Goal: Transaction & Acquisition: Purchase product/service

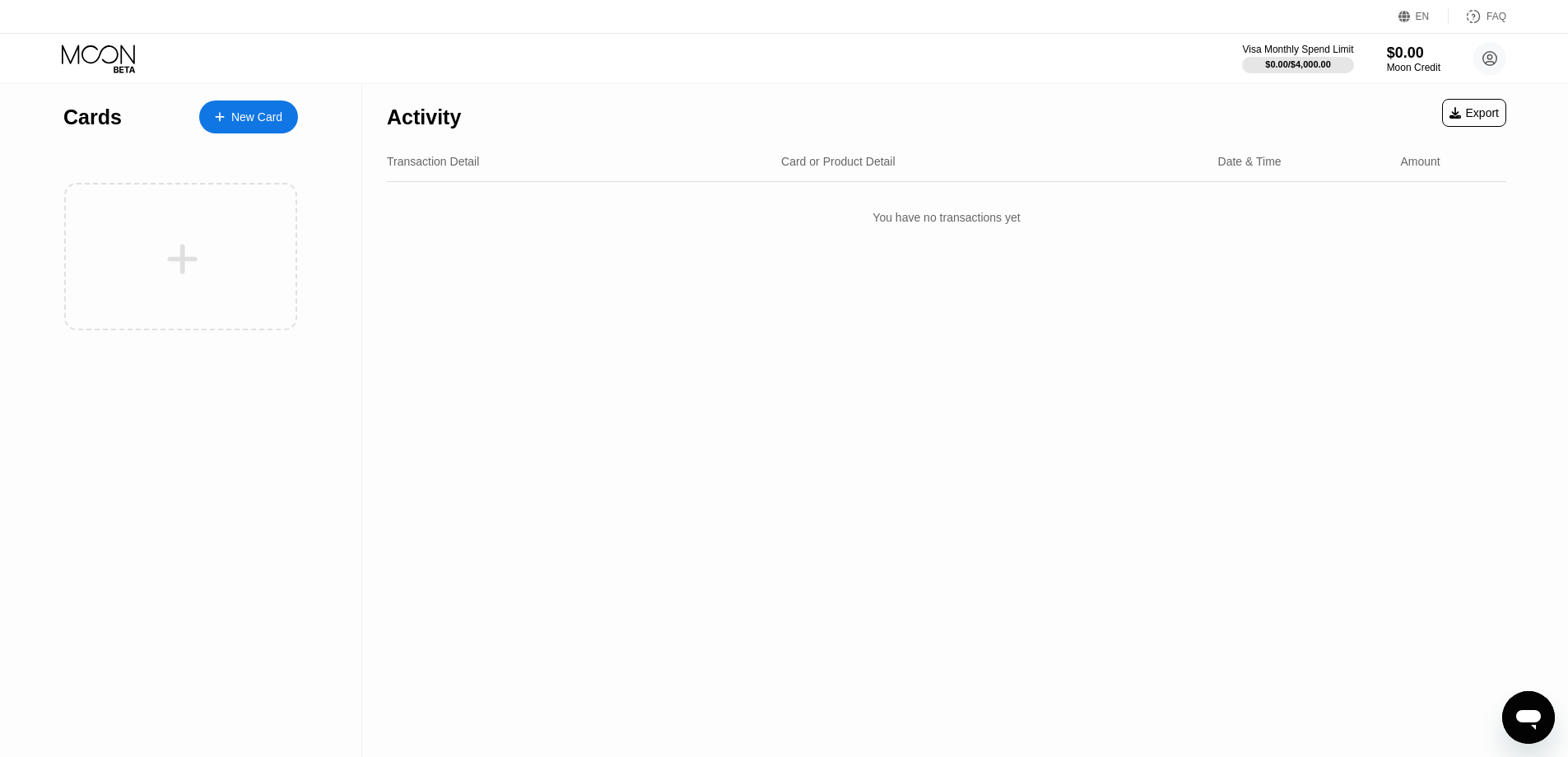
click at [943, 221] on div "You have no transactions yet" at bounding box center [946, 217] width 1119 height 46
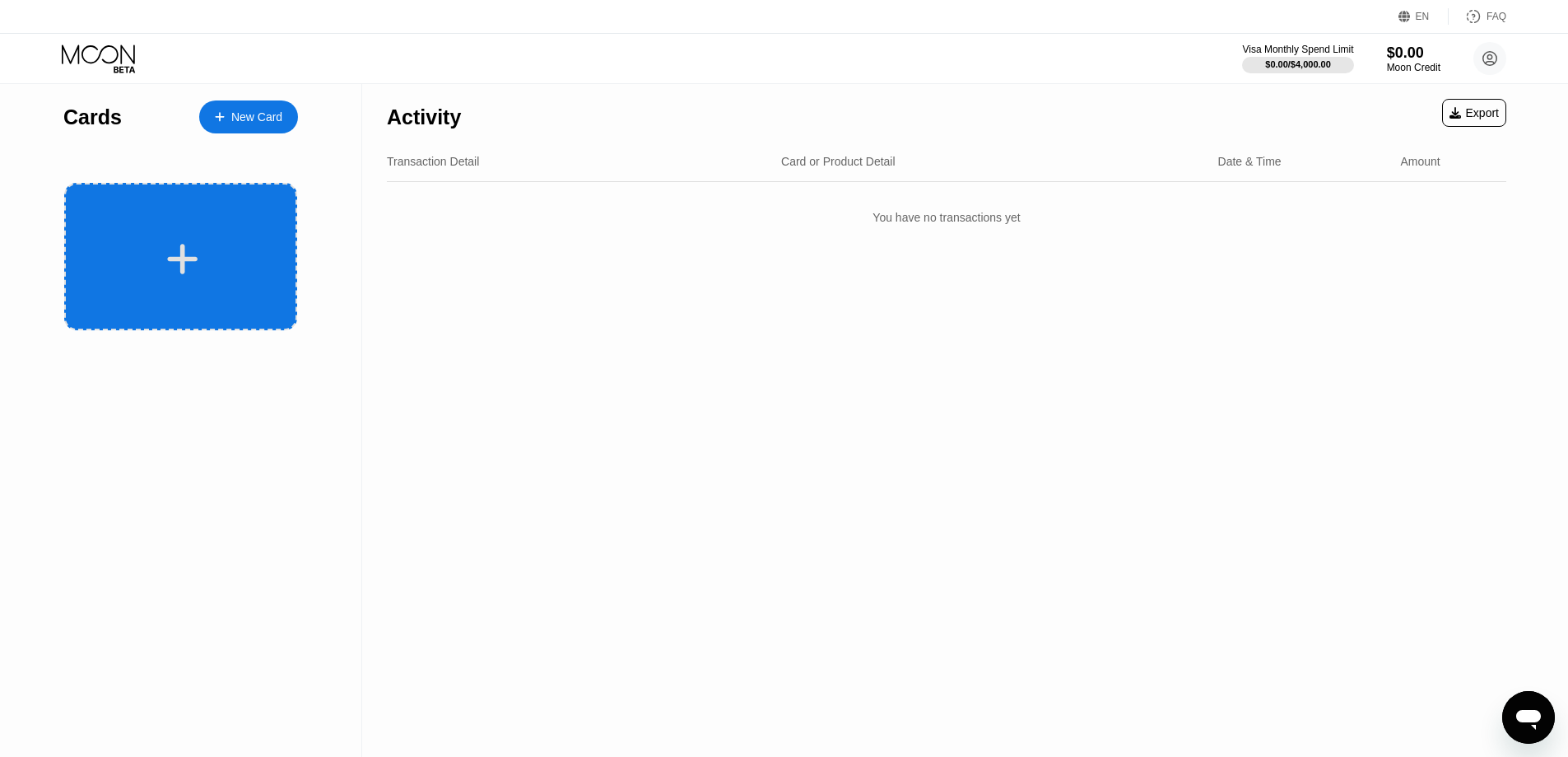
click at [227, 246] on div at bounding box center [183, 258] width 204 height 37
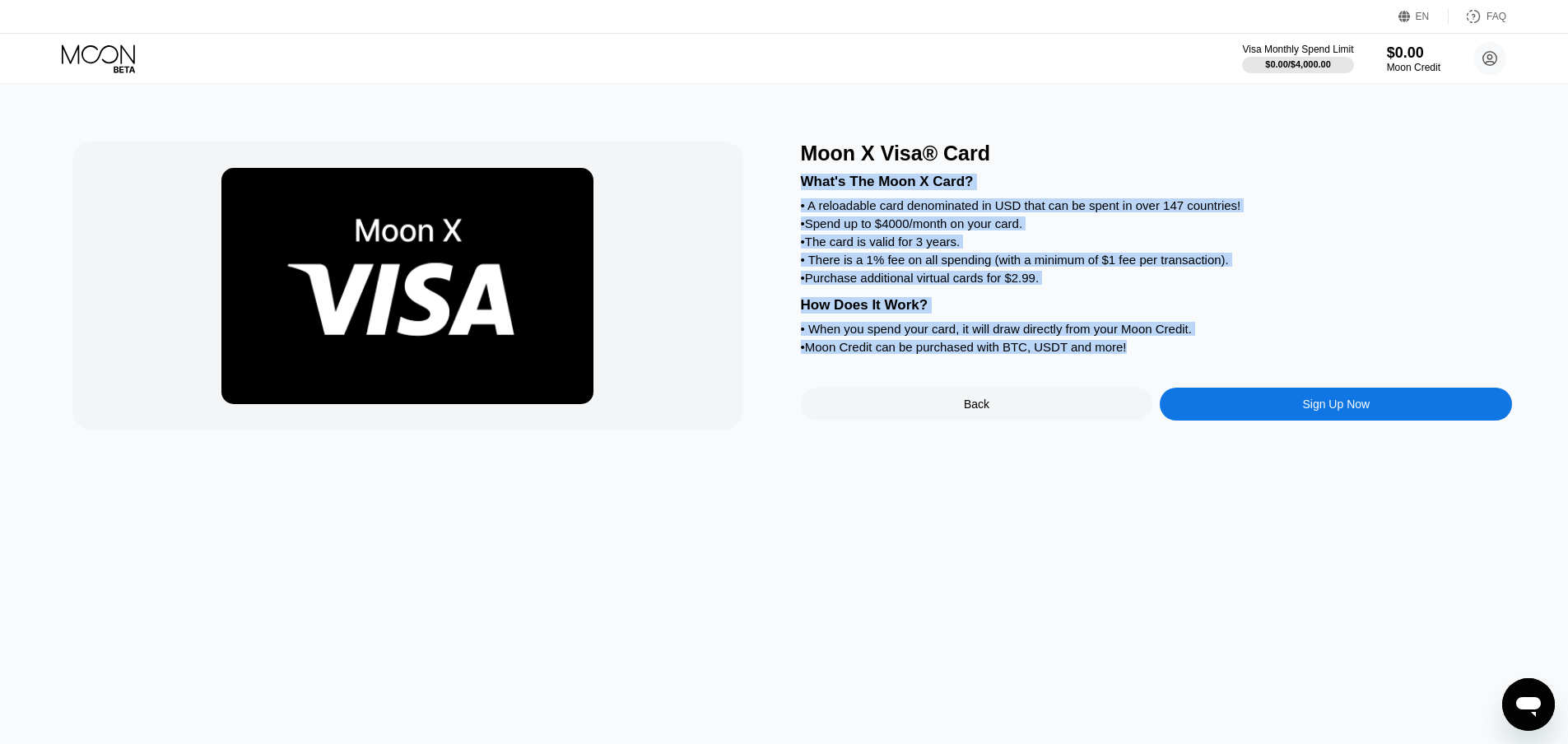
click at [1015, 248] on div "• The card is valid for 3 years." at bounding box center [1157, 241] width 712 height 14
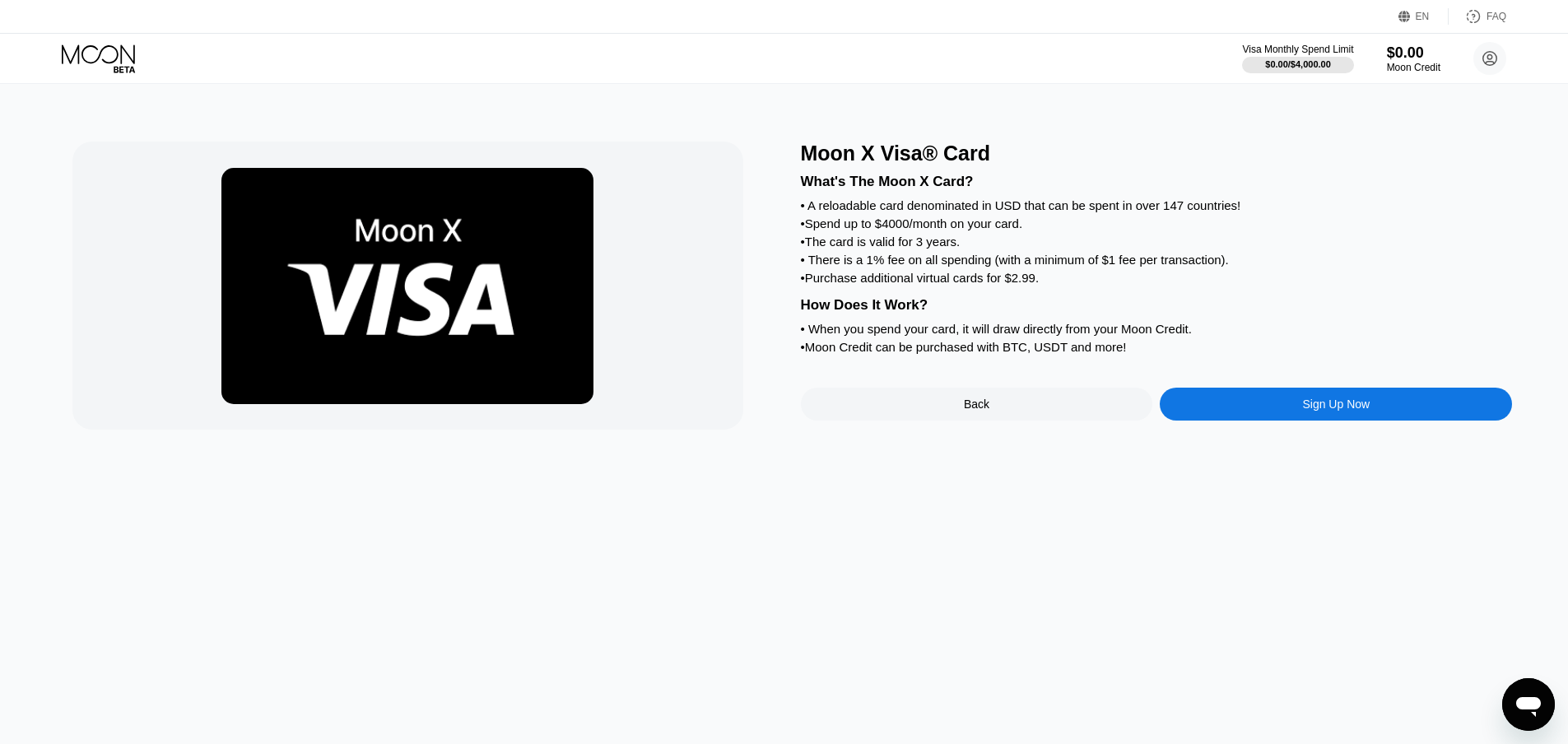
click at [1051, 248] on div "• The card is valid for 3 years." at bounding box center [1157, 241] width 712 height 14
click at [1343, 410] on div "Sign Up Now" at bounding box center [1336, 404] width 68 height 13
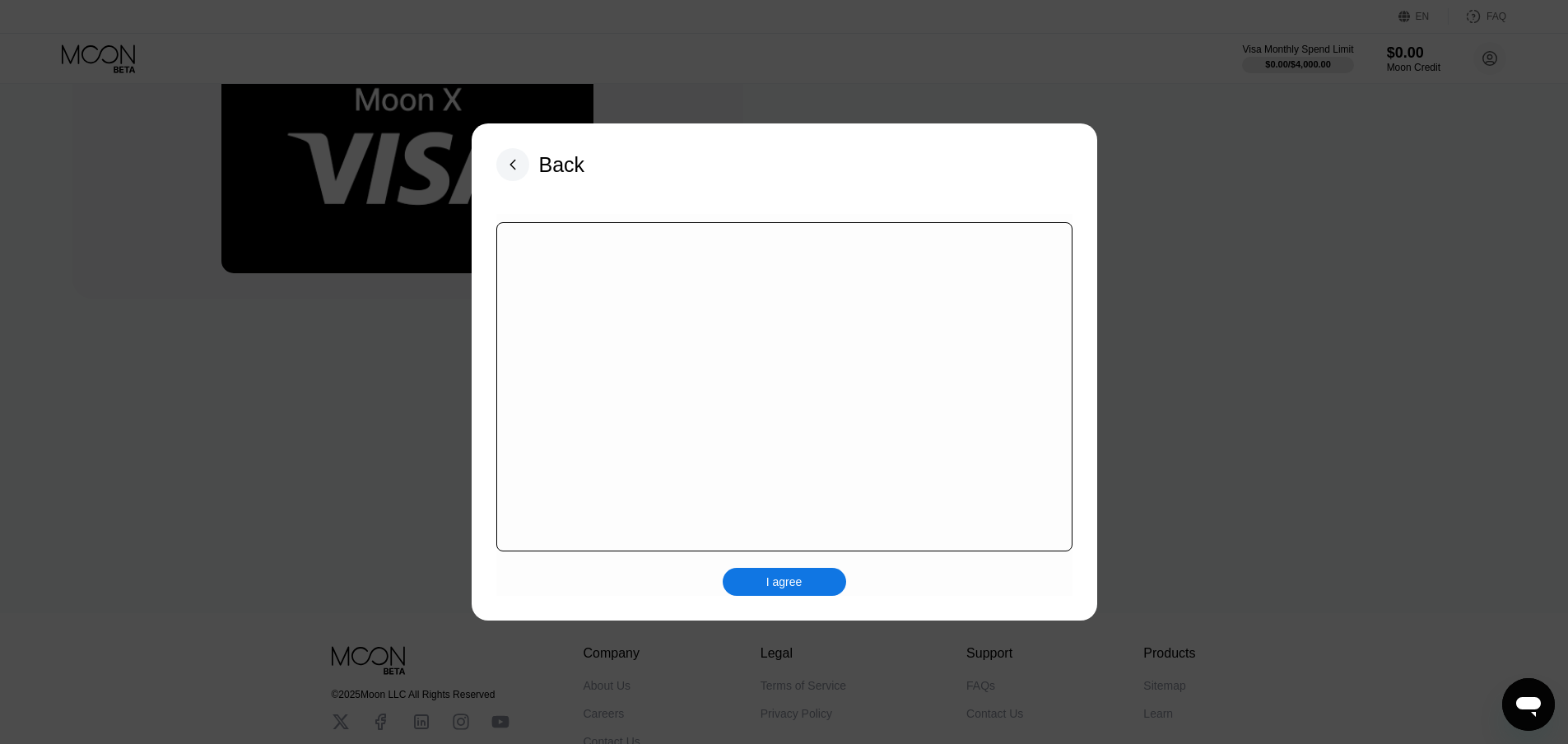
scroll to position [246, 0]
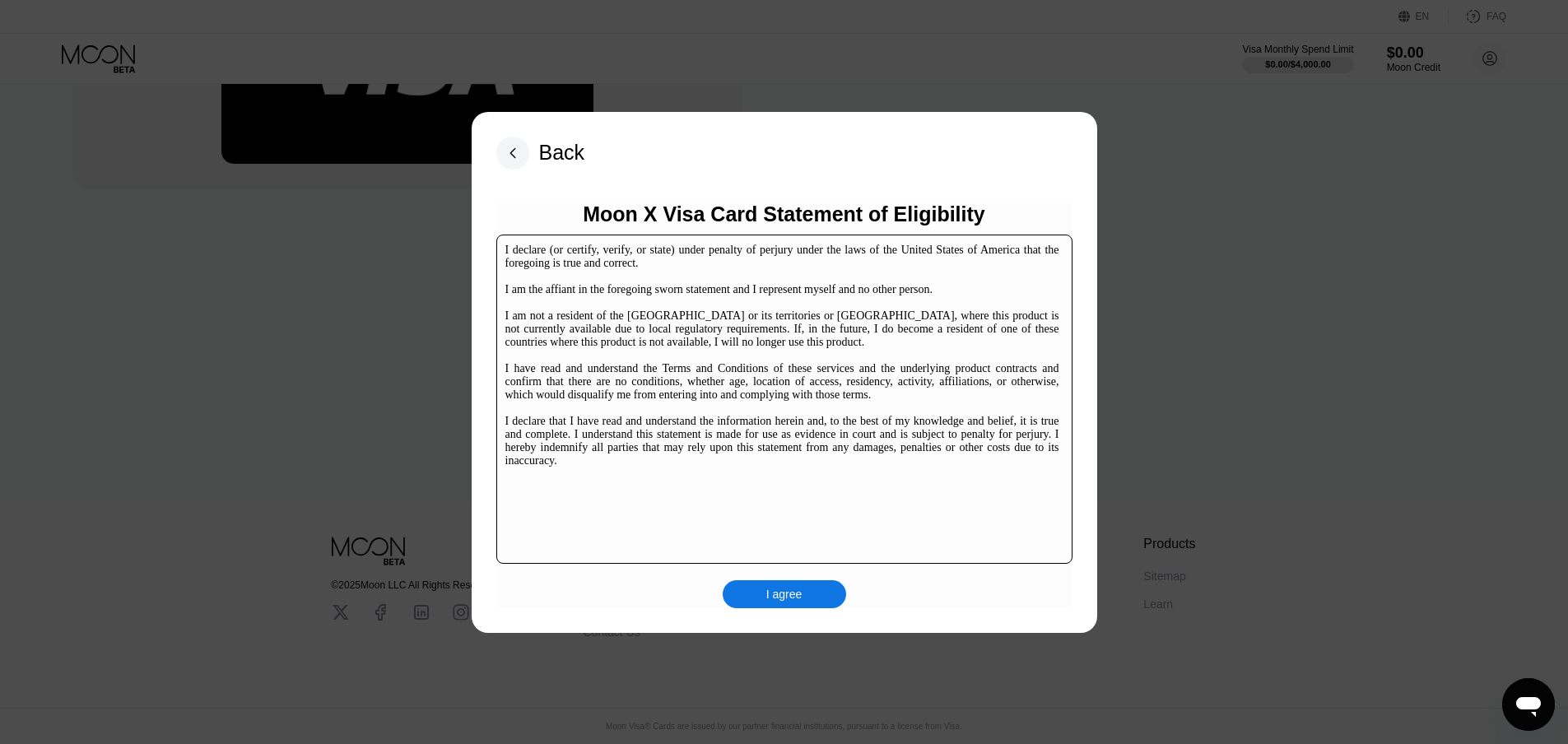
click at [778, 590] on div "I agree" at bounding box center [784, 594] width 36 height 15
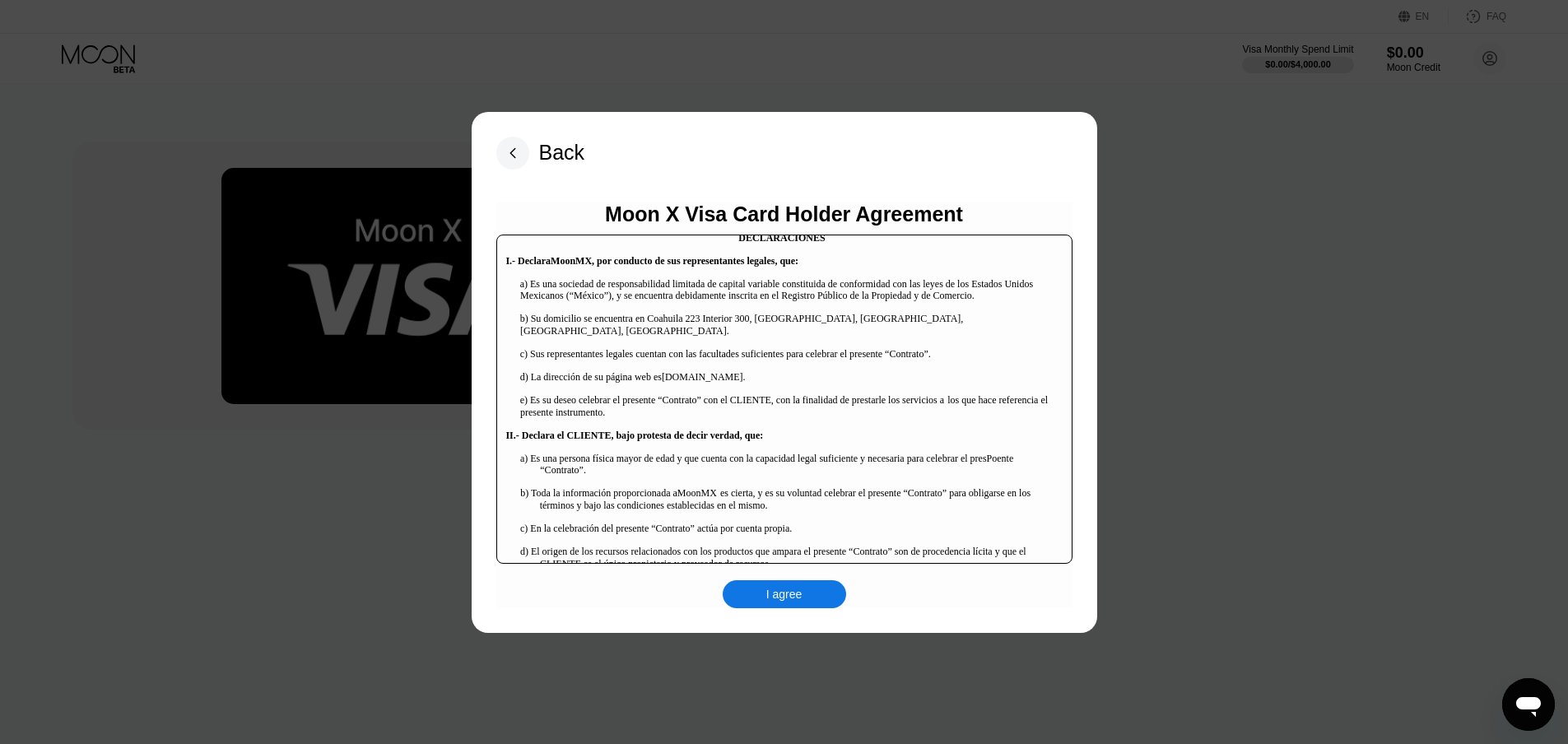
scroll to position [165, 0]
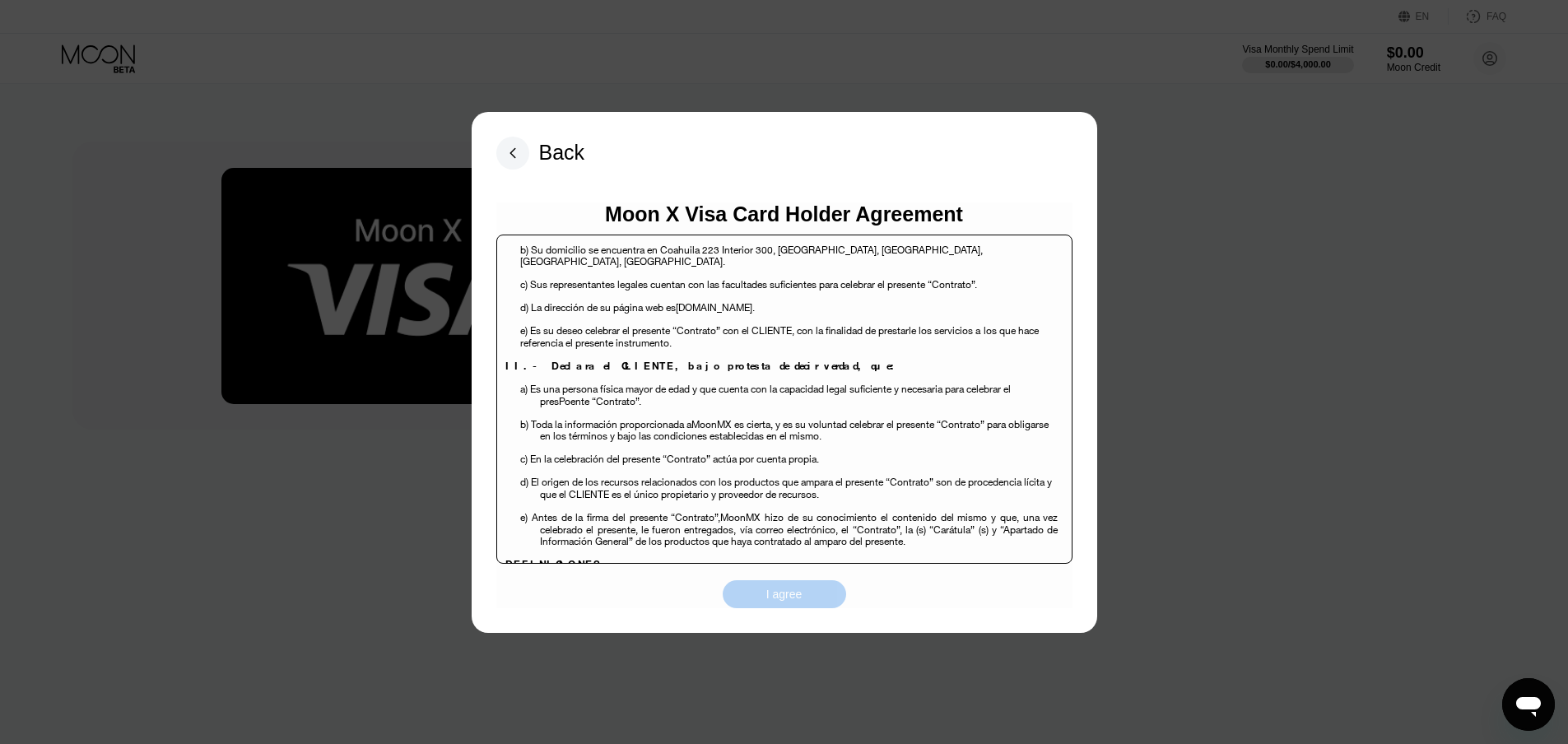
click at [754, 598] on div "I agree" at bounding box center [784, 594] width 123 height 28
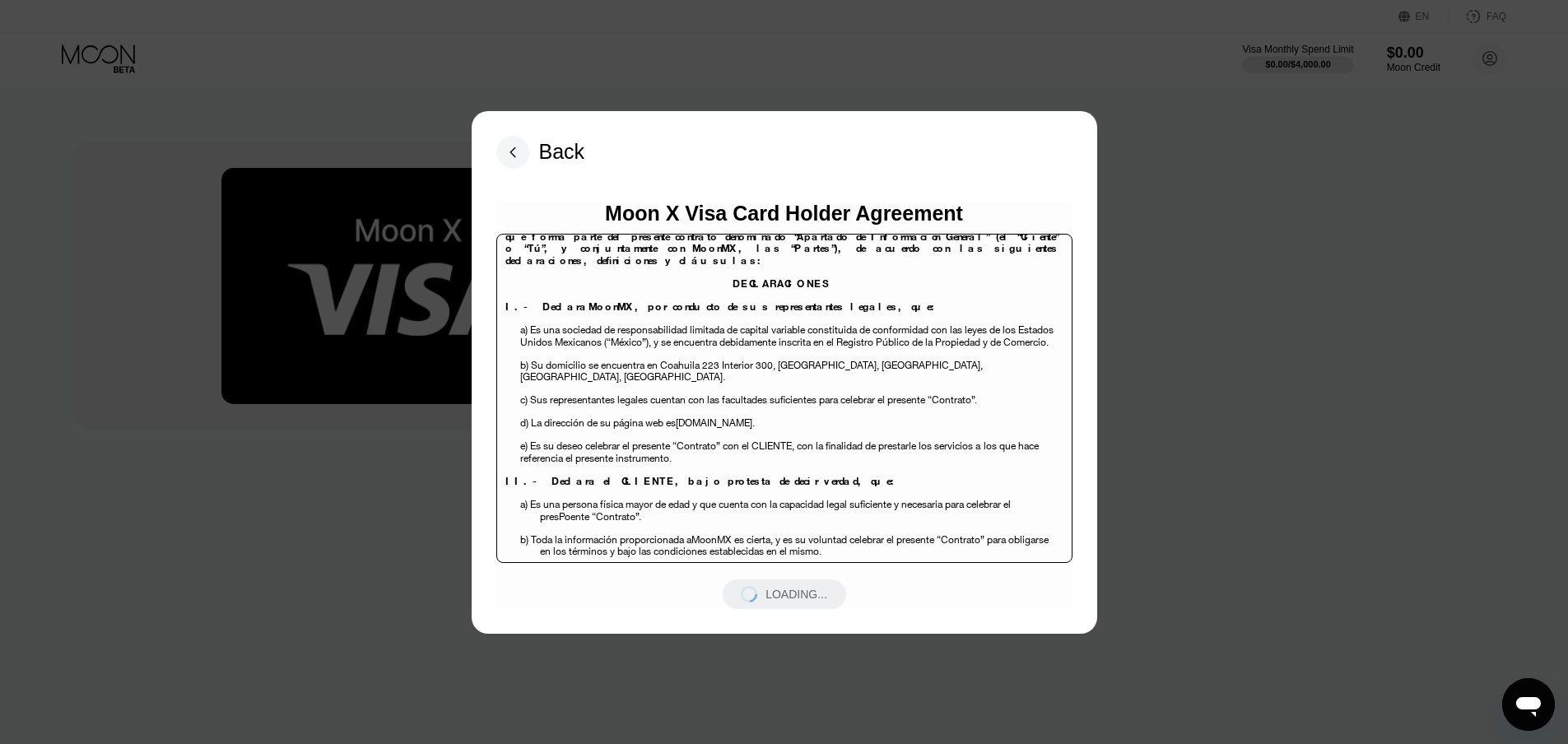
scroll to position [0, 0]
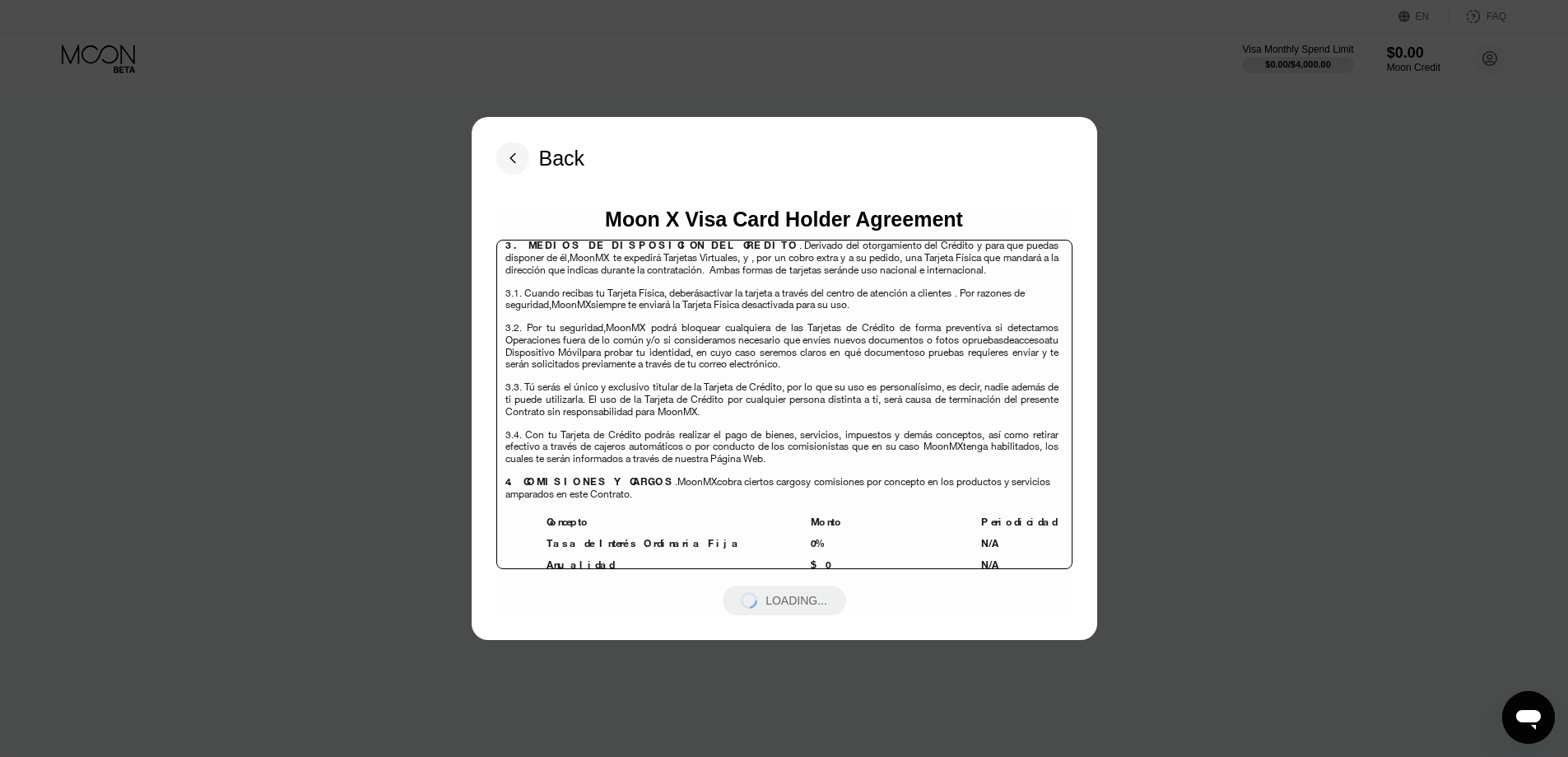
scroll to position [3294, 0]
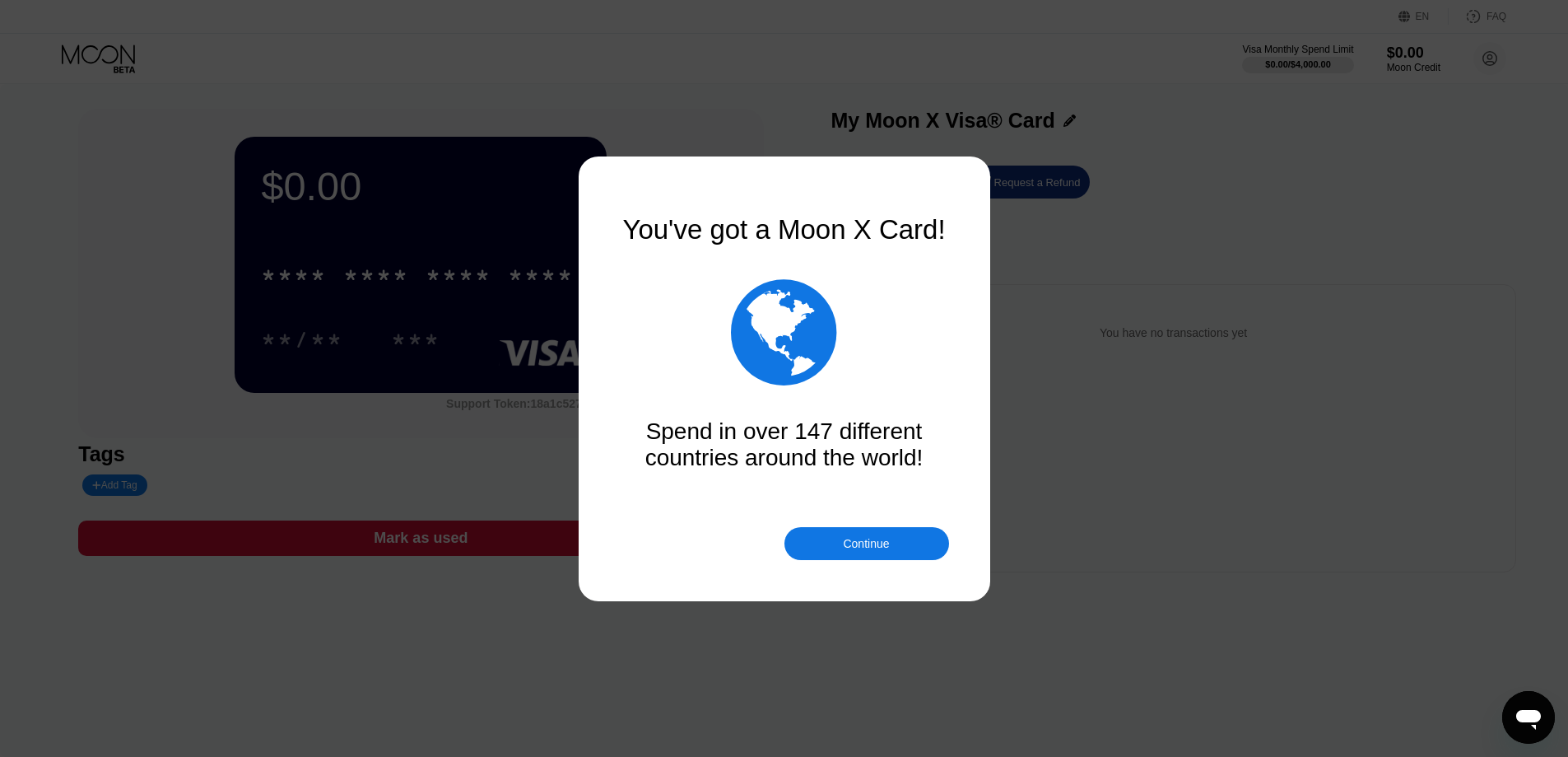
click at [430, 282] on div at bounding box center [790, 378] width 1580 height 757
click at [867, 537] on div "Continue" at bounding box center [866, 543] width 46 height 13
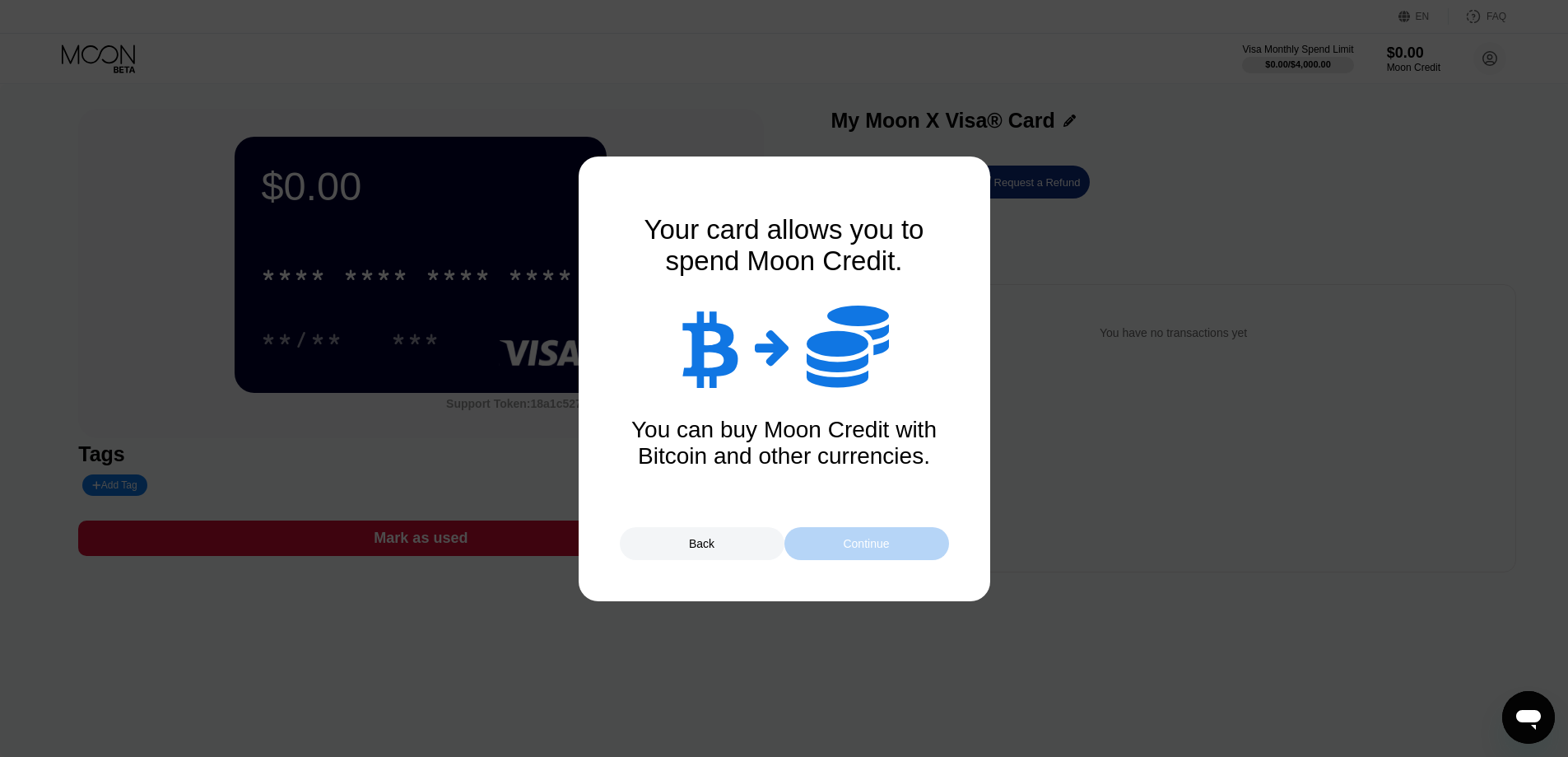
click at [872, 537] on div "Continue" at bounding box center [866, 543] width 46 height 13
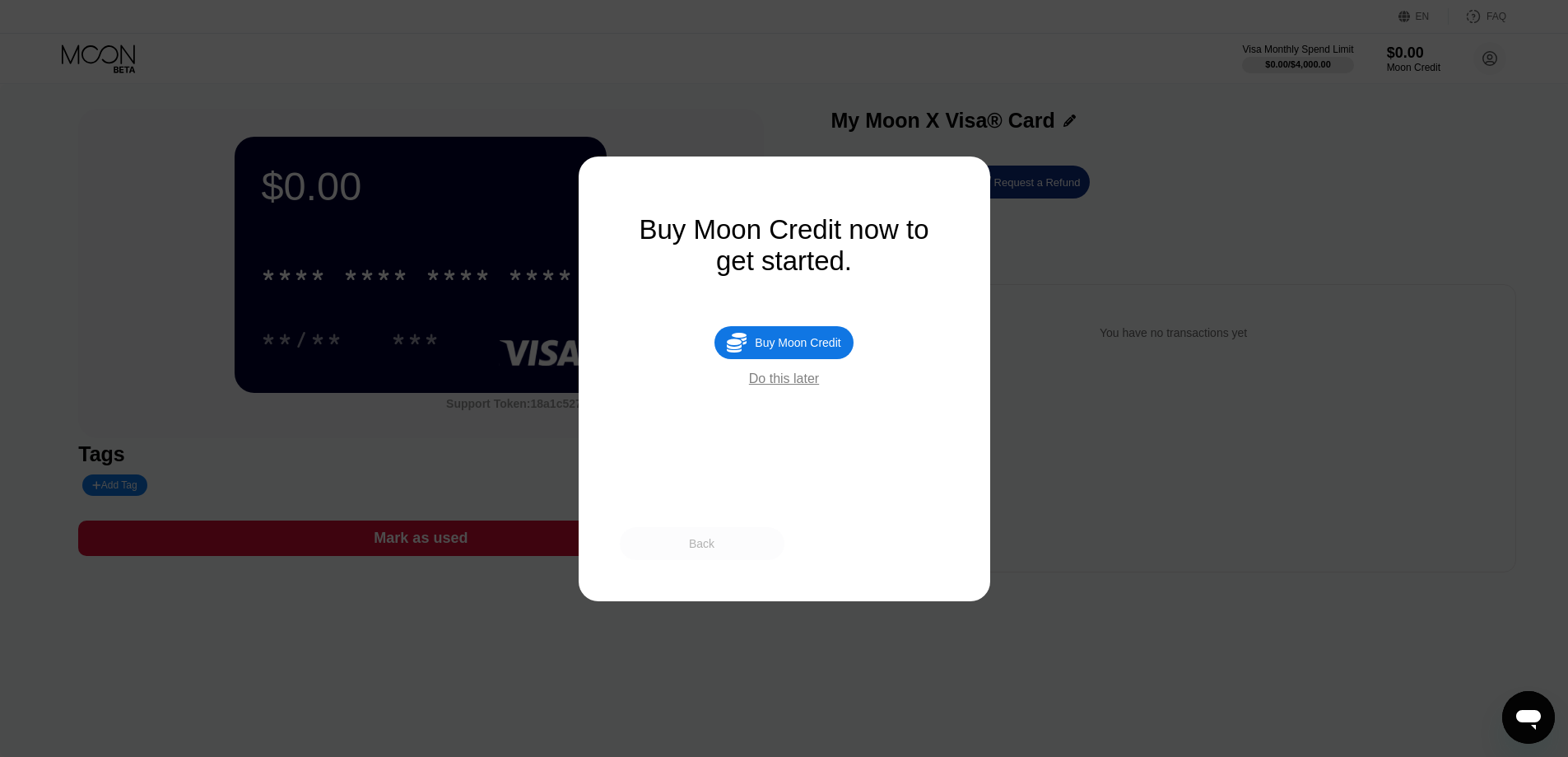
click at [704, 542] on div "Back" at bounding box center [701, 543] width 25 height 13
